Goal: Task Accomplishment & Management: Complete application form

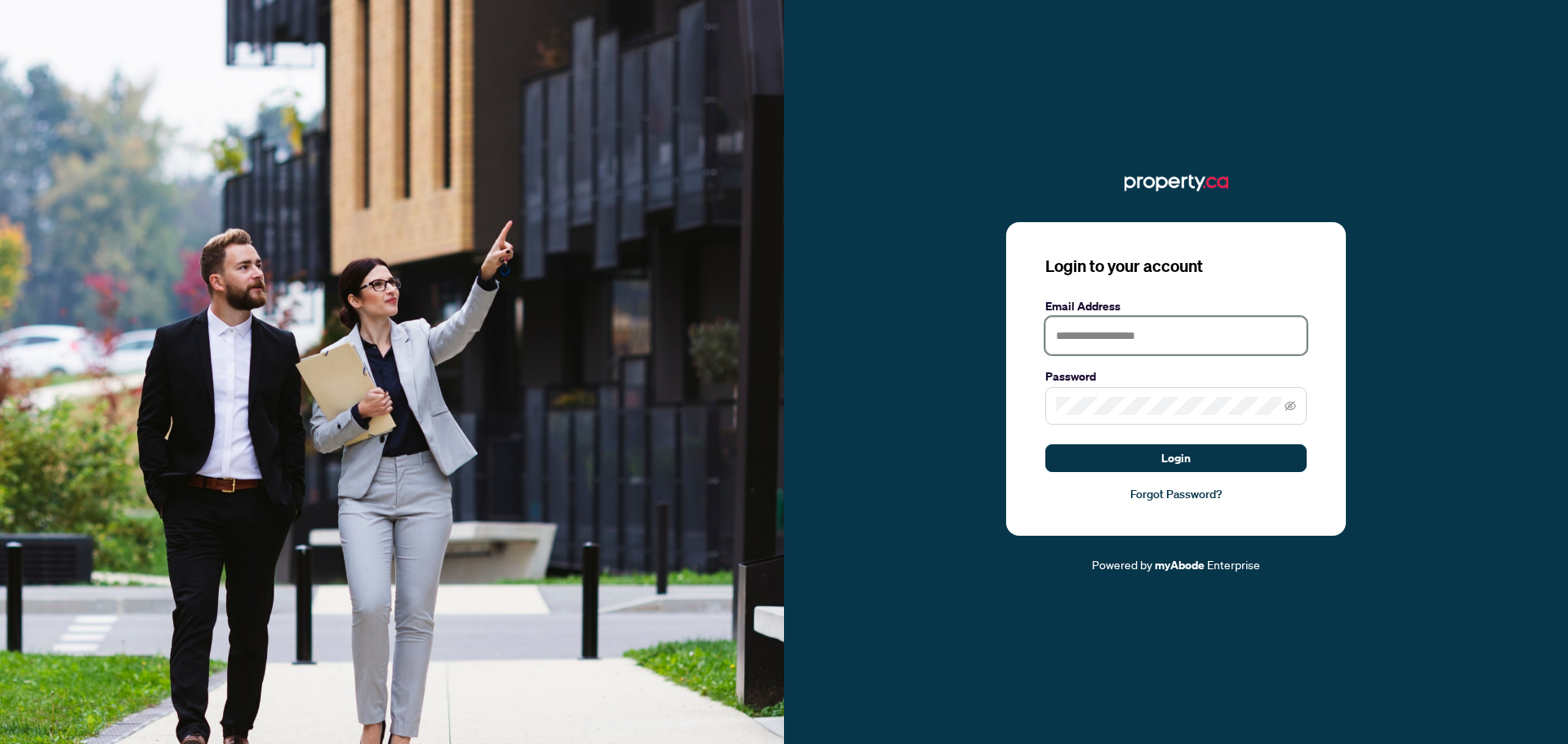
click at [1110, 337] on input "text" at bounding box center [1175, 336] width 262 height 38
type input "**********"
click at [1045, 445] on button "Login" at bounding box center [1175, 458] width 262 height 27
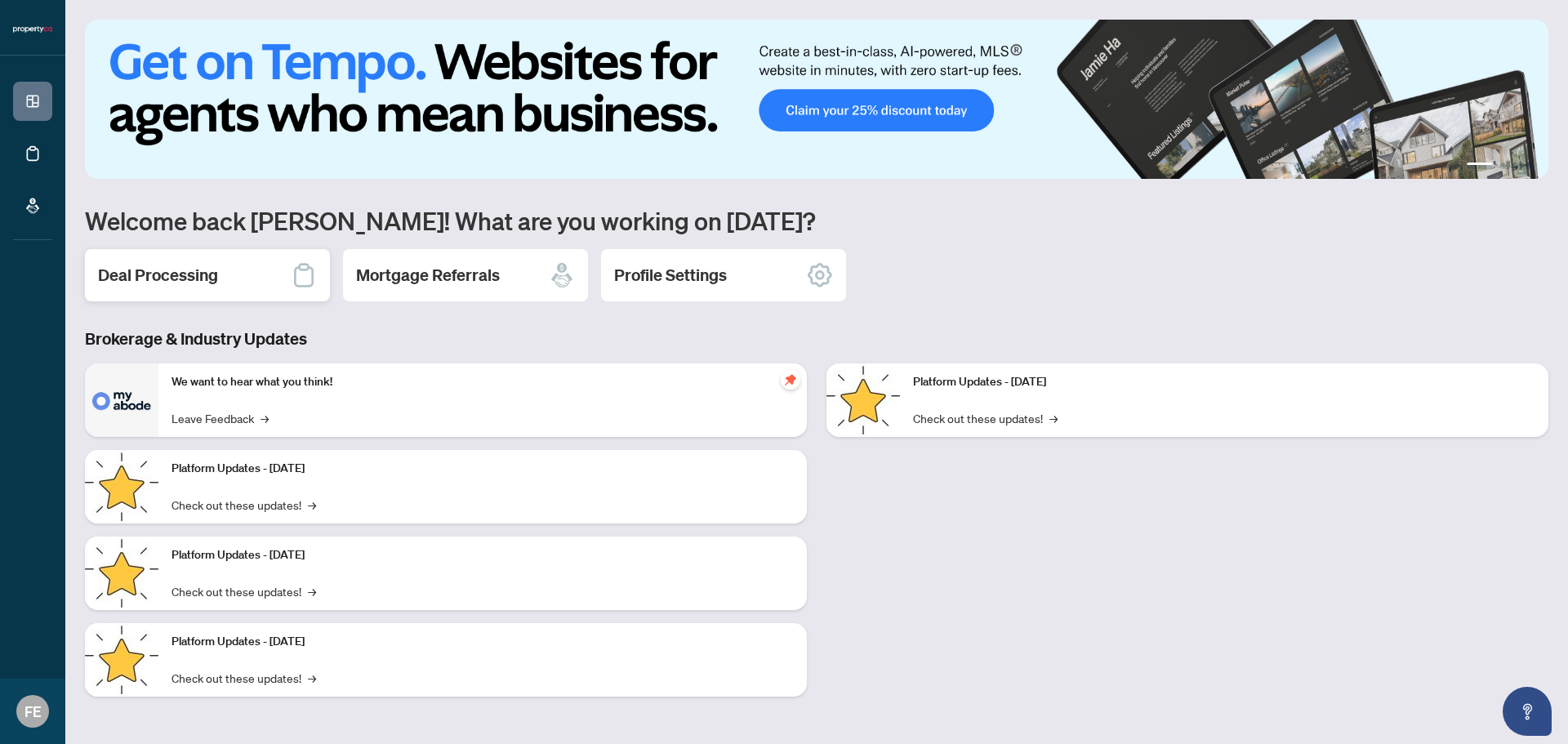
click at [212, 261] on div "Deal Processing" at bounding box center [208, 275] width 245 height 52
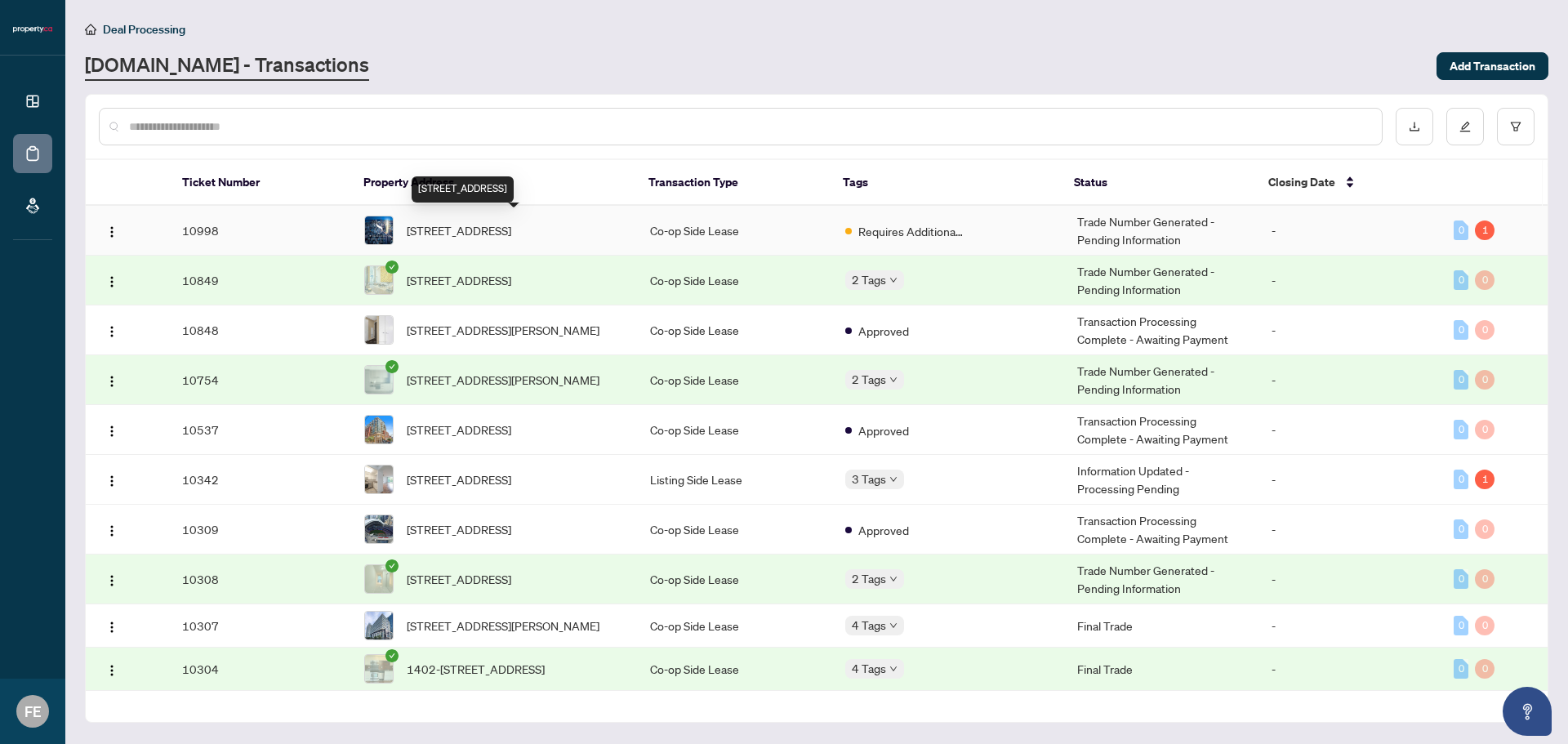
click at [493, 221] on span "[STREET_ADDRESS]" at bounding box center [459, 230] width 105 height 18
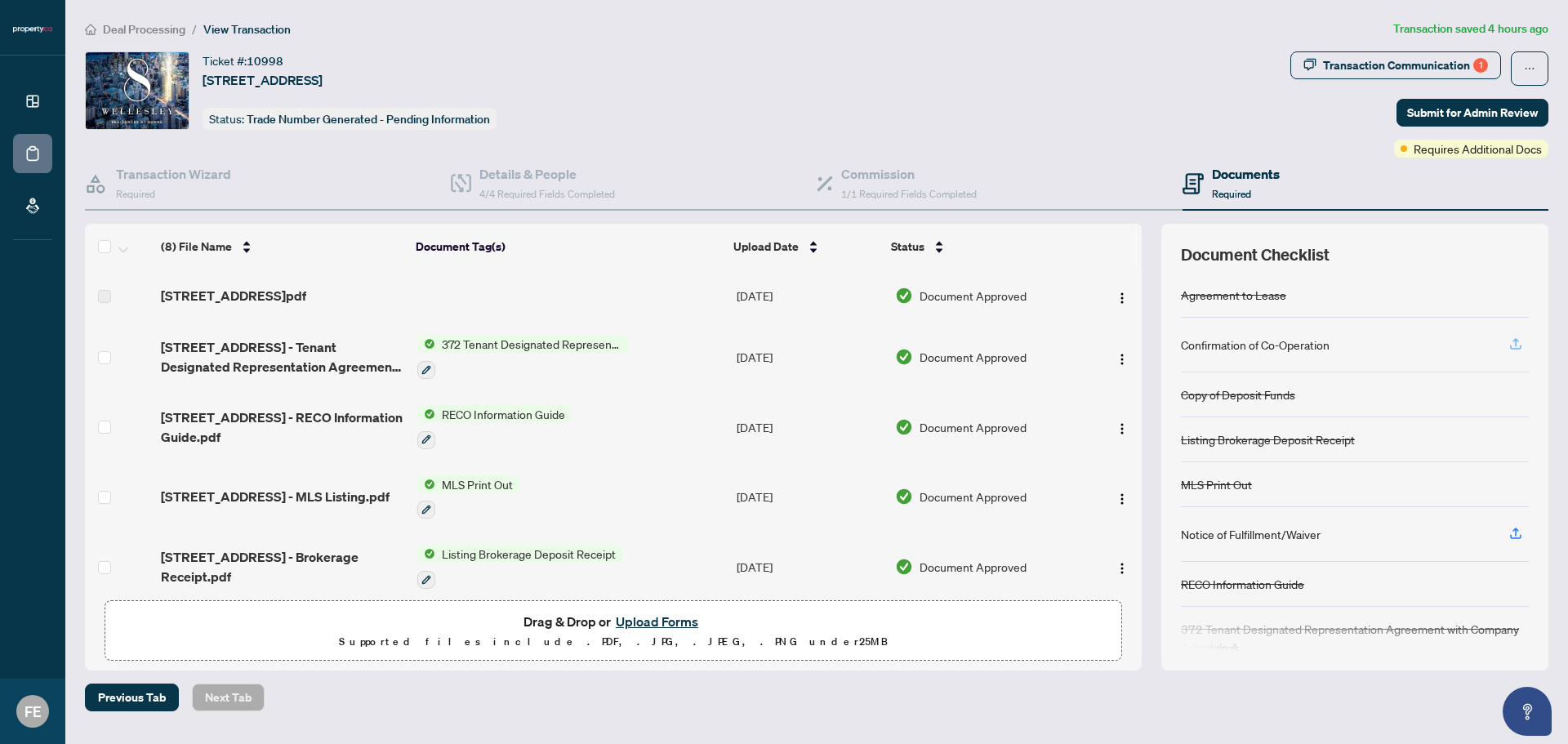
click at [1520, 344] on icon "button" at bounding box center [1515, 343] width 15 height 15
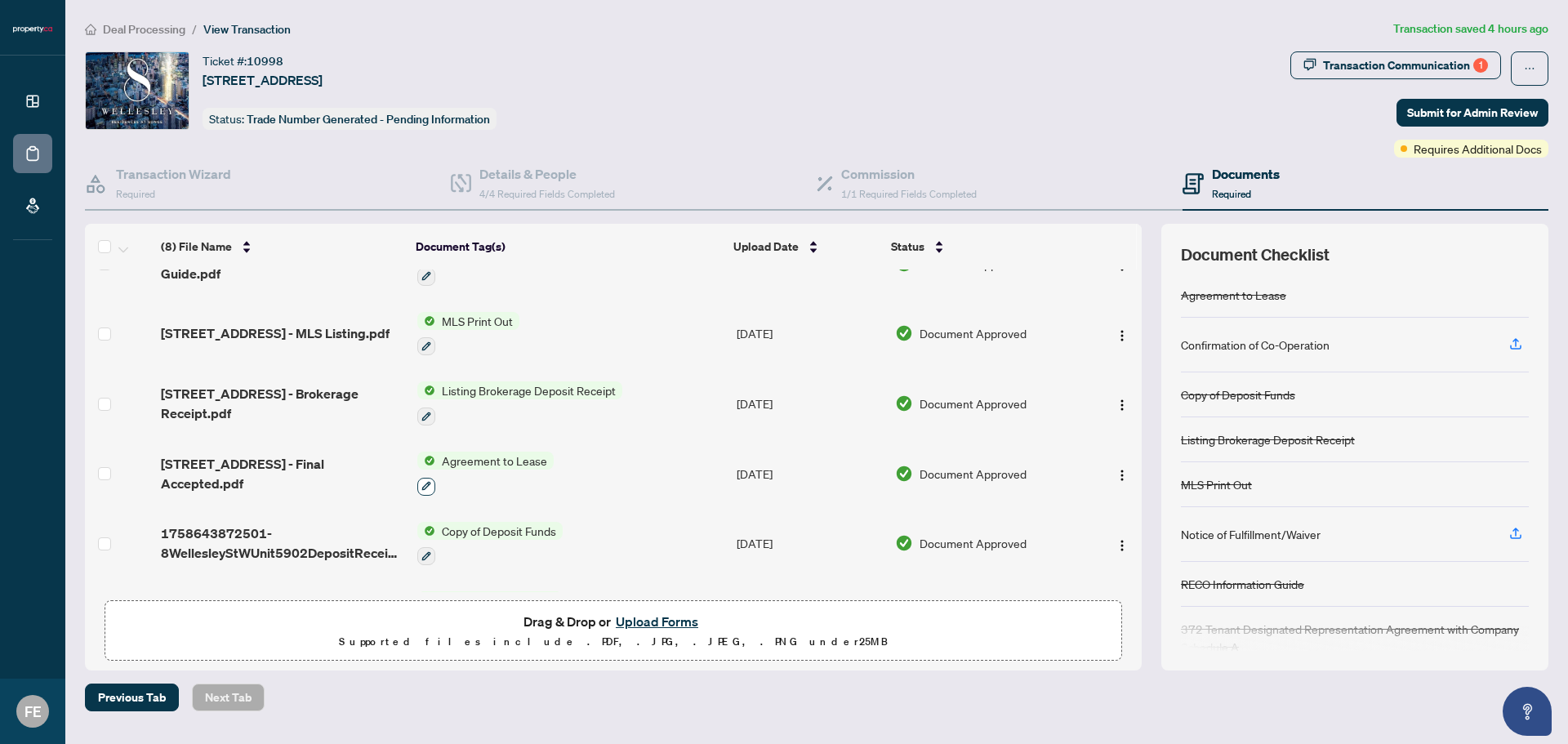
click at [421, 484] on icon "button" at bounding box center [425, 486] width 9 height 9
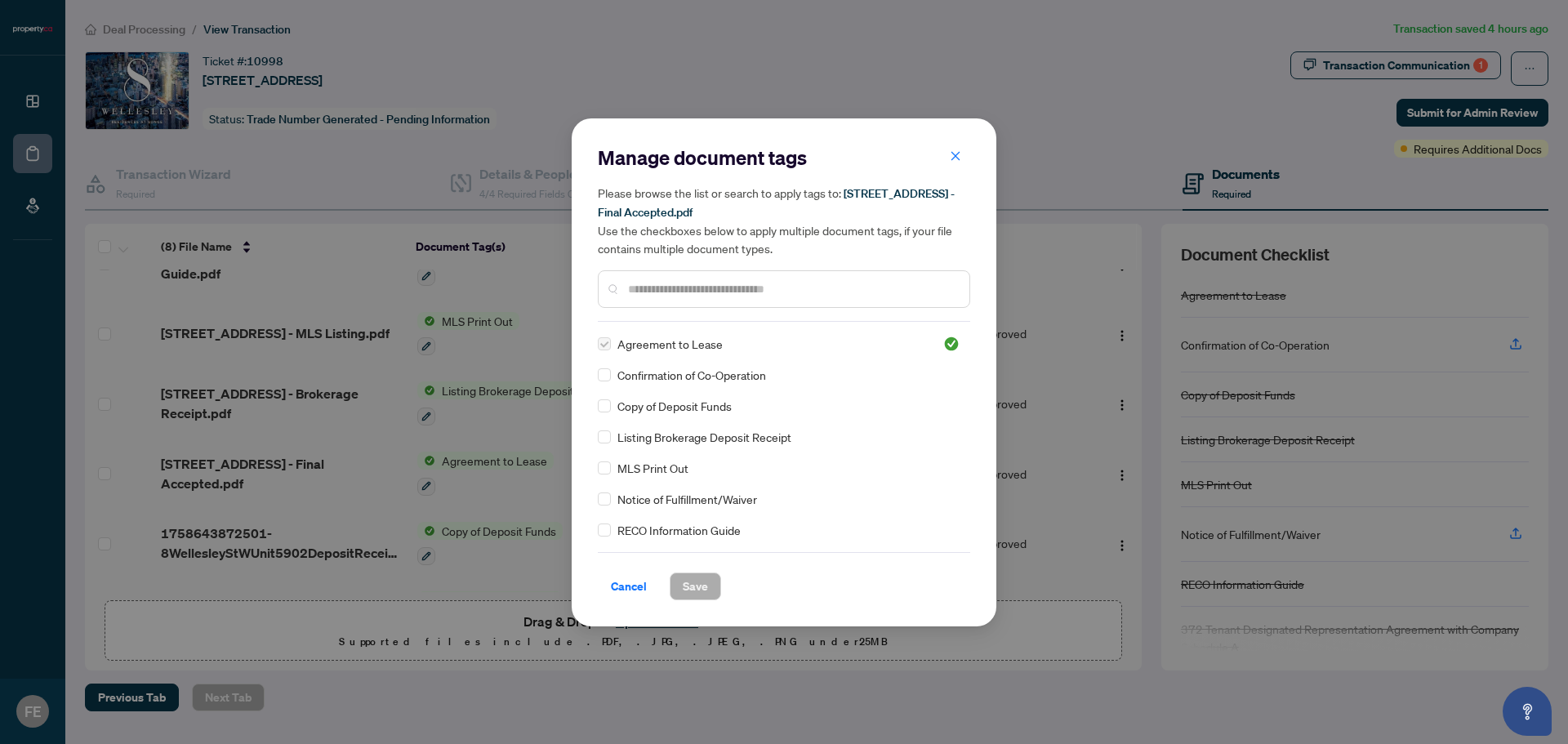
click at [607, 362] on div "Agreement to Lease Confirmation of Co-Operation Copy of Deposit Funds Listing B…" at bounding box center [784, 437] width 372 height 204
drag, startPoint x: 679, startPoint y: 585, endPoint x: 829, endPoint y: 572, distance: 150.6
click at [683, 584] on span "Save" at bounding box center [696, 586] width 26 height 26
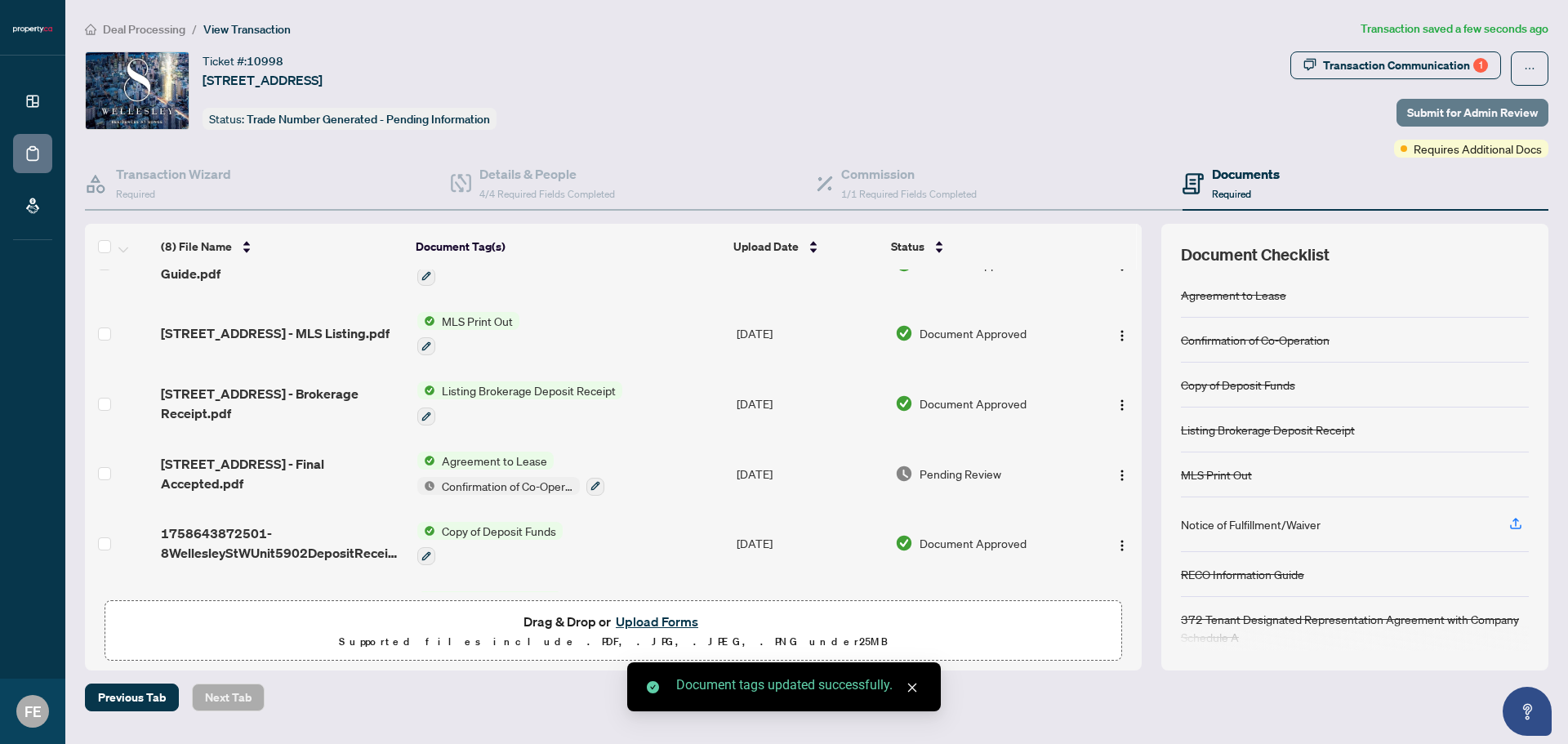
click at [1473, 110] on span "Submit for Admin Review" at bounding box center [1472, 112] width 130 height 26
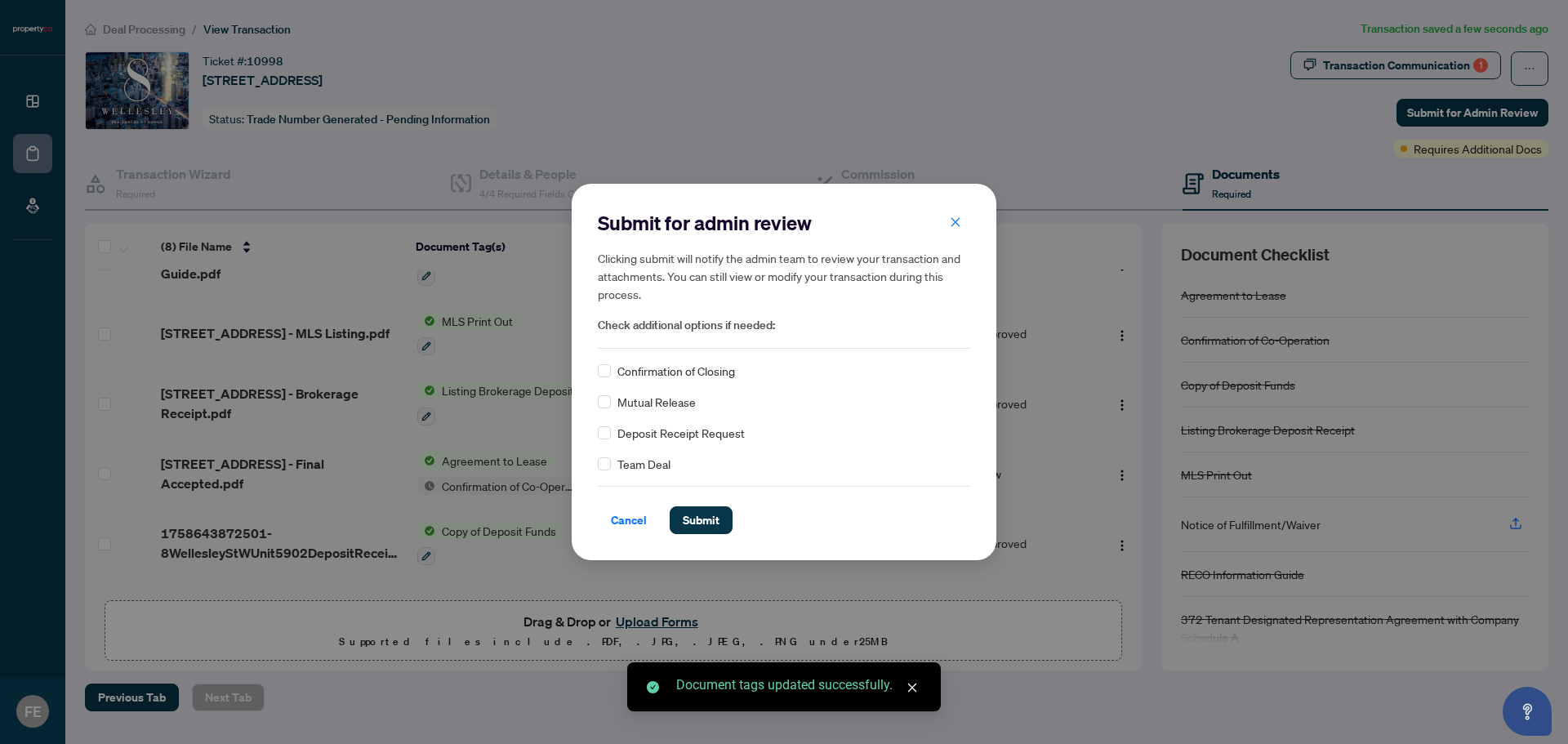
drag, startPoint x: 690, startPoint y: 513, endPoint x: 684, endPoint y: 504, distance: 10.8
click at [691, 513] on span "Submit" at bounding box center [701, 520] width 37 height 26
